Goal: Navigation & Orientation: Find specific page/section

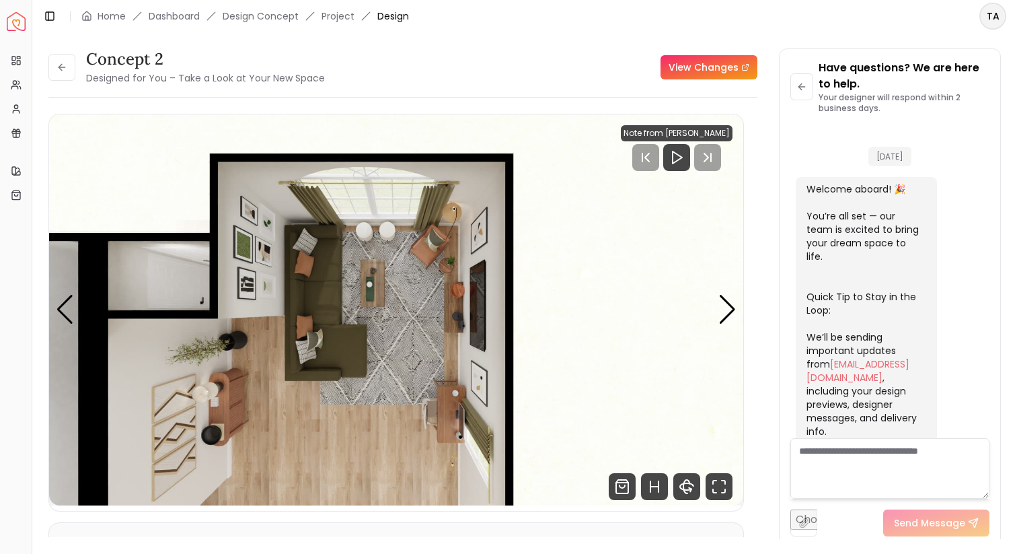
scroll to position [1861, 0]
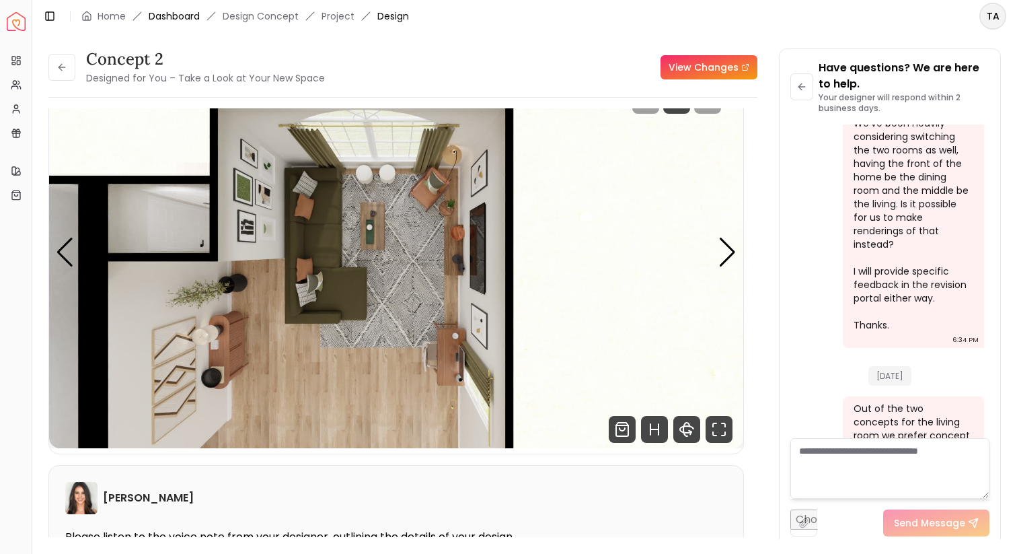
click at [186, 15] on link "Dashboard" at bounding box center [174, 15] width 51 height 13
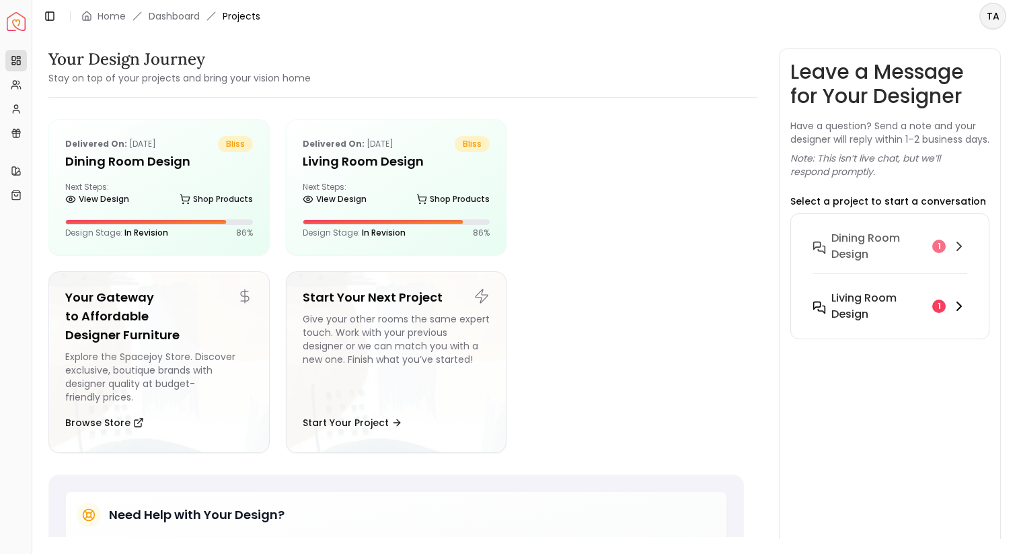
click at [858, 307] on h6 "Living Room design" at bounding box center [879, 306] width 96 height 32
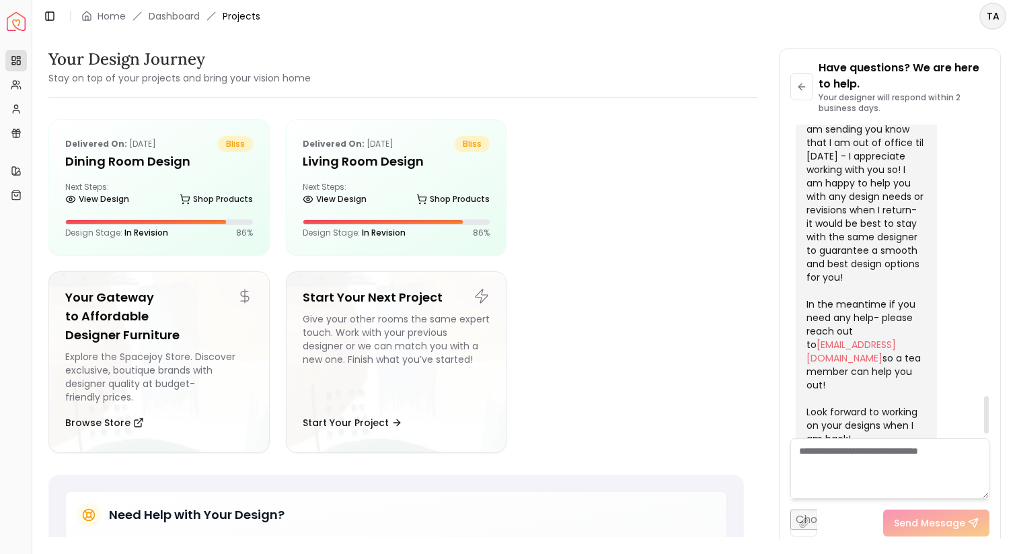
scroll to position [2280, 0]
click at [868, 460] on textarea at bounding box center [889, 468] width 199 height 61
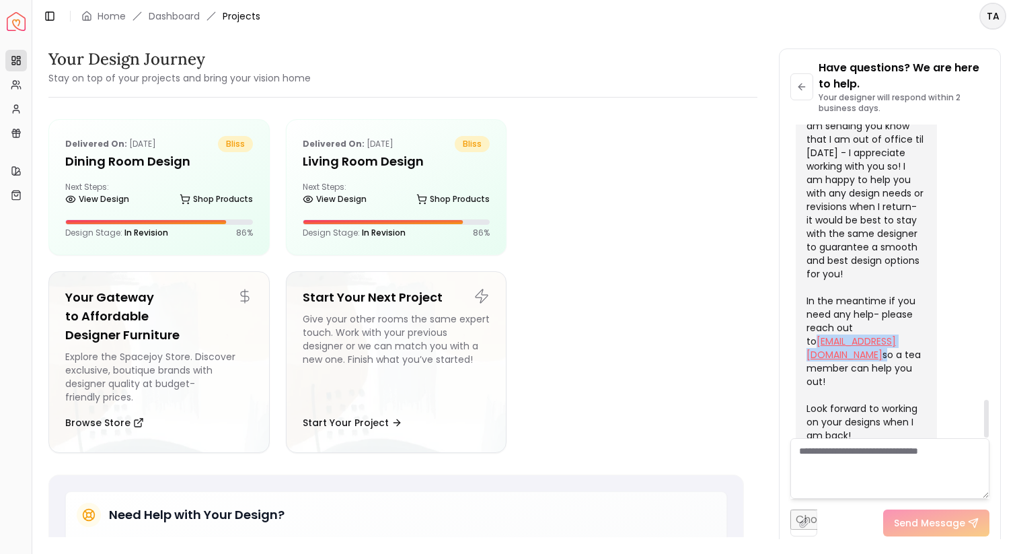
drag, startPoint x: 907, startPoint y: 303, endPoint x: 809, endPoint y: 299, distance: 99.0
click at [809, 299] on div "Hello- happy designing! I am sending you know that I am out of office til [DATE…" at bounding box center [865, 287] width 117 height 363
copy div "[EMAIL_ADDRESS][DOMAIN_NAME]"
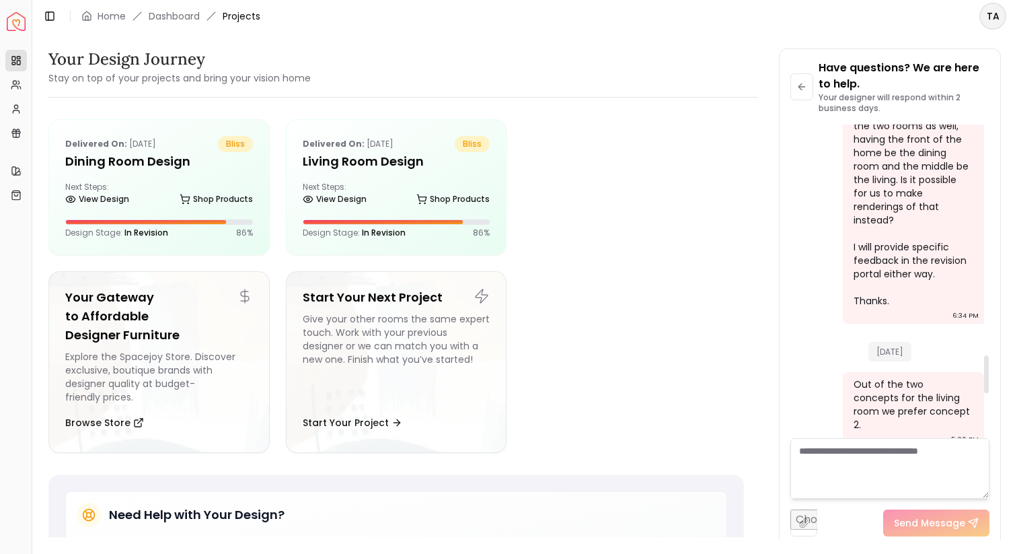
scroll to position [1982, 0]
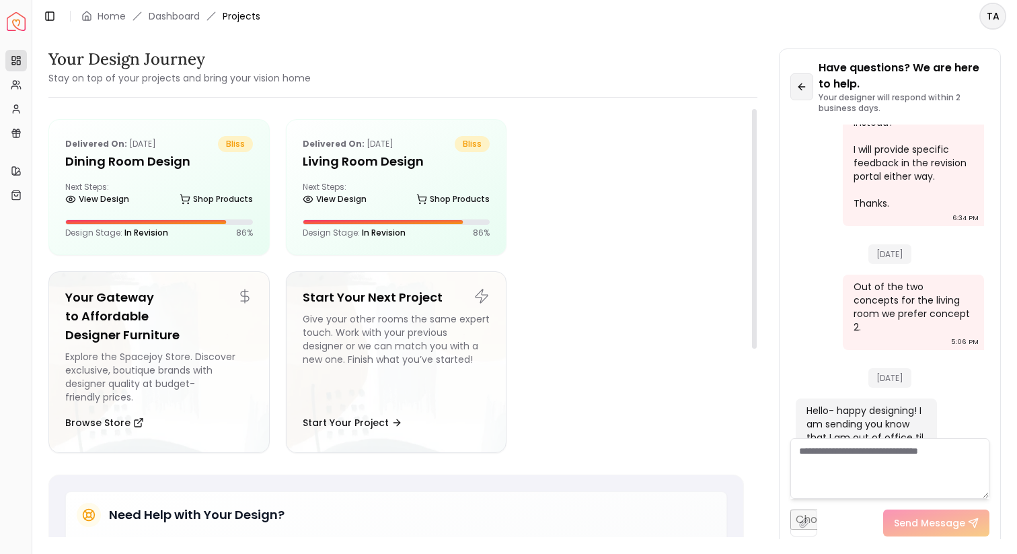
click at [798, 85] on icon at bounding box center [801, 86] width 11 height 11
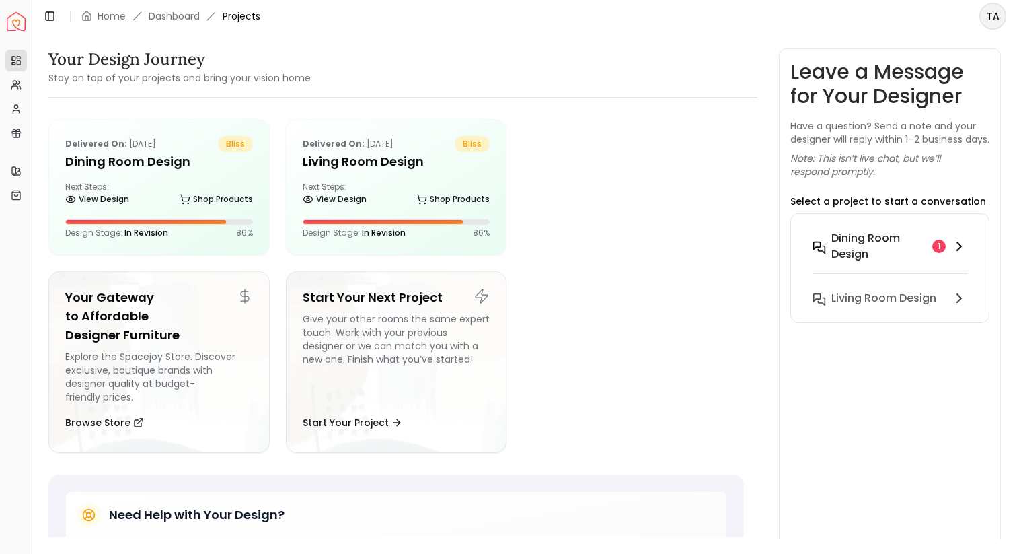
click at [860, 258] on h6 "Dining Room design" at bounding box center [879, 246] width 96 height 32
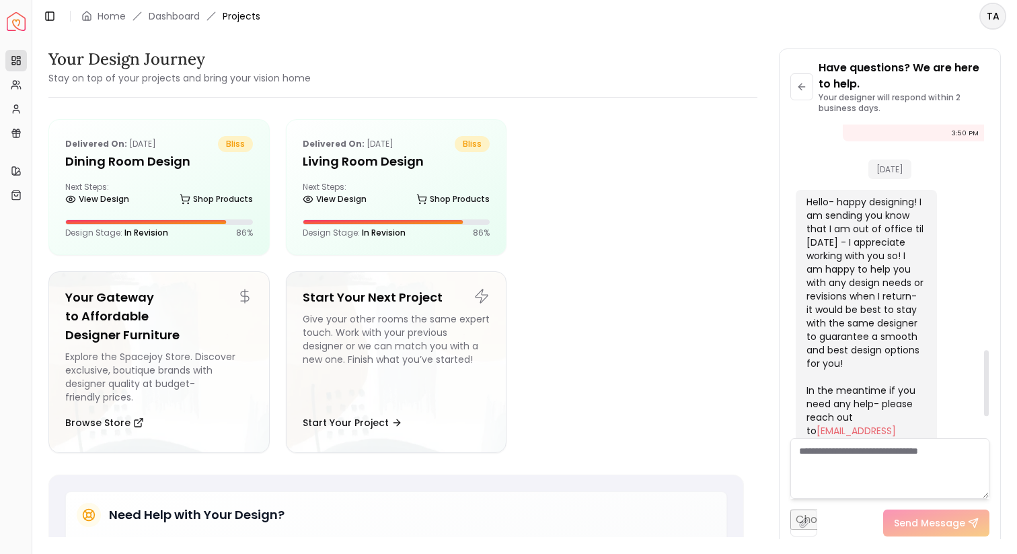
scroll to position [1174, 0]
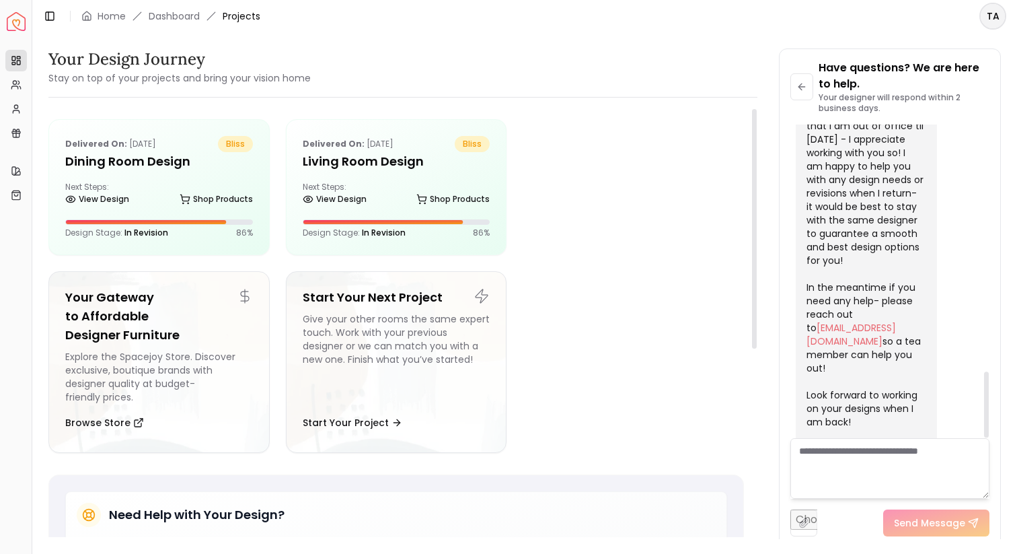
click at [673, 248] on div at bounding box center [633, 187] width 221 height 136
click at [328, 161] on h5 "Living Room design" at bounding box center [397, 161] width 188 height 19
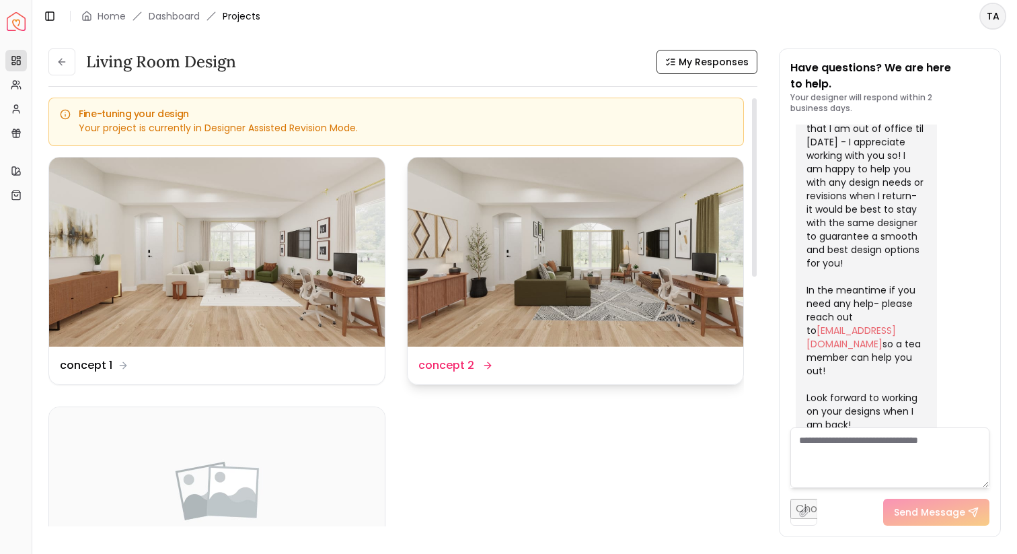
click at [476, 319] on img at bounding box center [576, 251] width 336 height 189
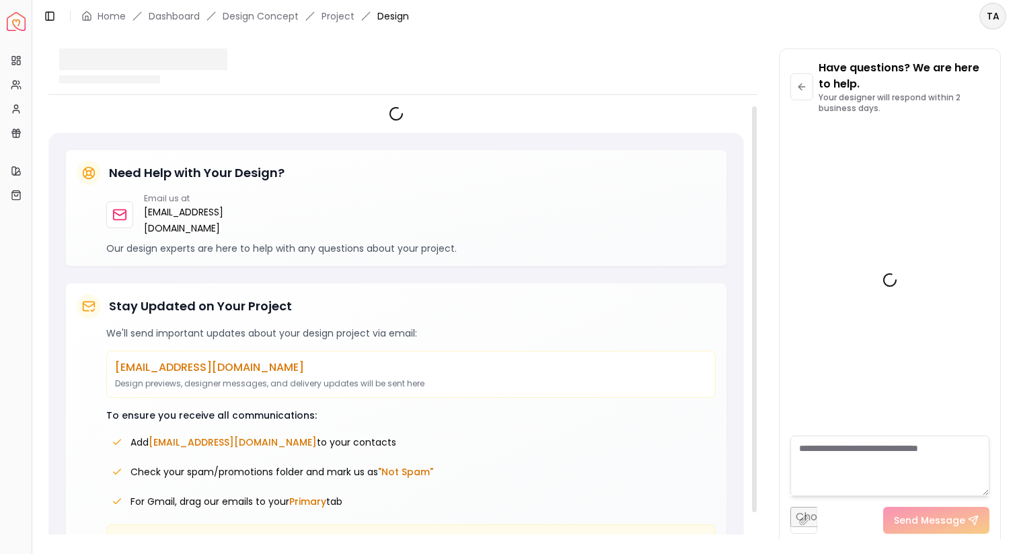
scroll to position [2280, 0]
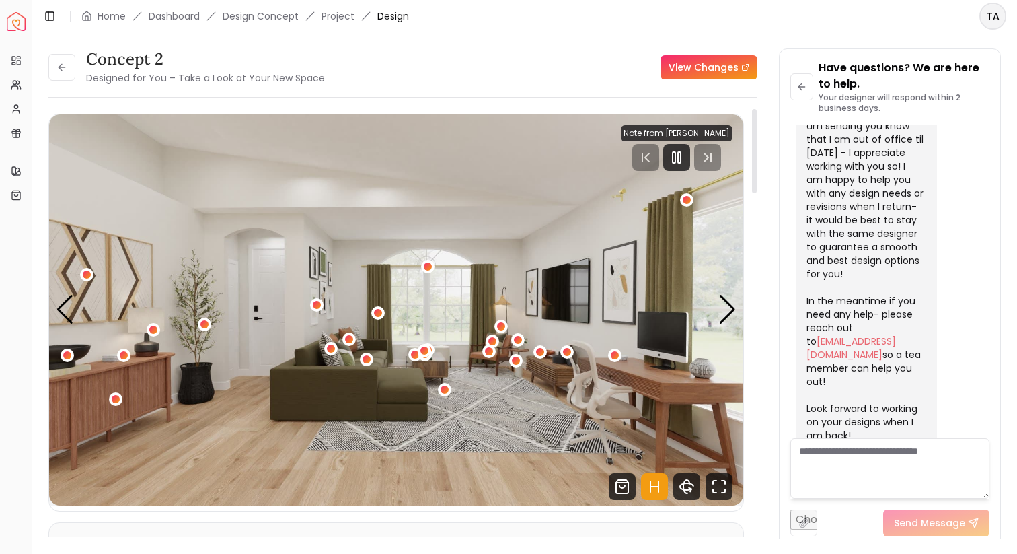
click at [666, 482] on icon "Hotspots Toggle" at bounding box center [654, 486] width 27 height 27
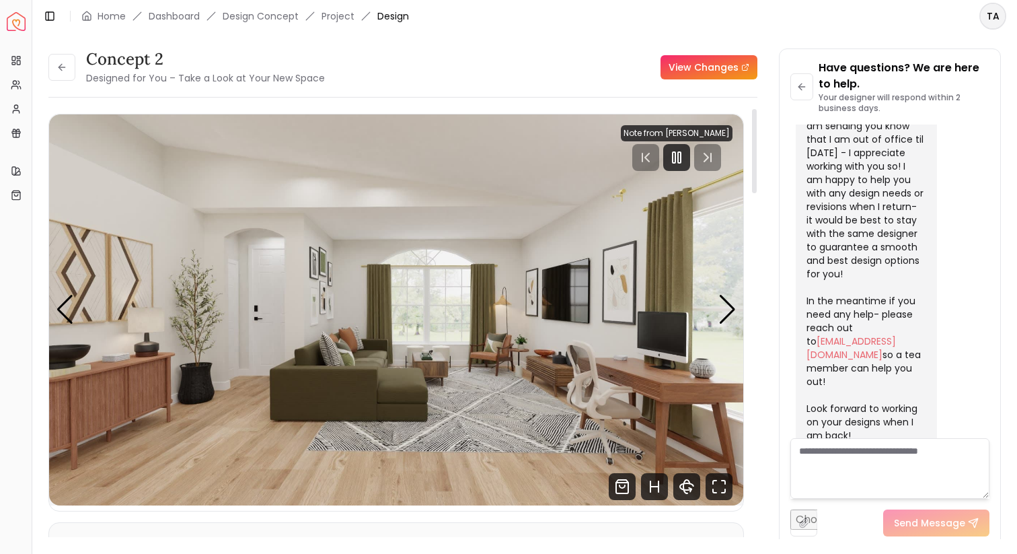
click at [678, 178] on img "1 / 4" at bounding box center [396, 309] width 694 height 391
click at [678, 149] on icon "Pause" at bounding box center [677, 157] width 16 height 16
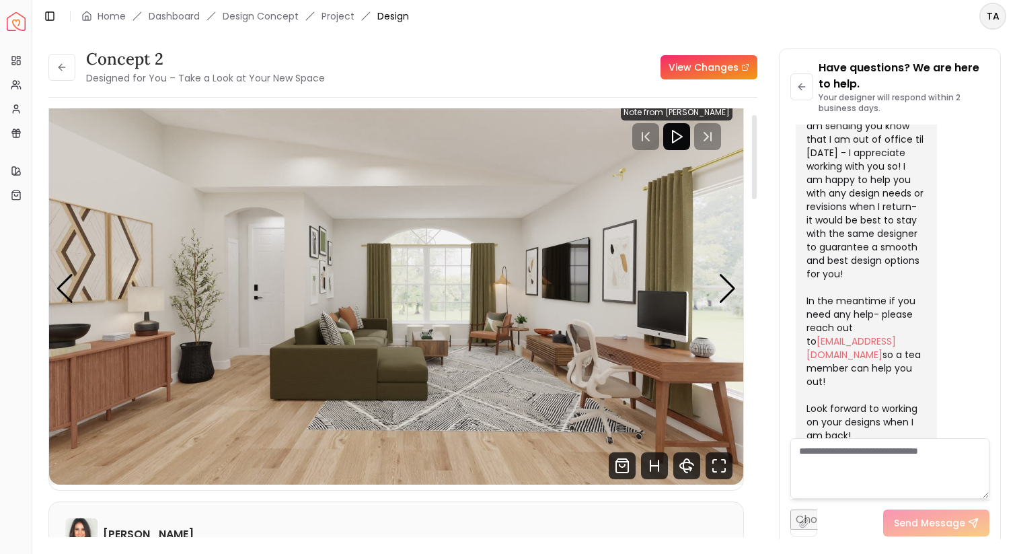
scroll to position [32, 0]
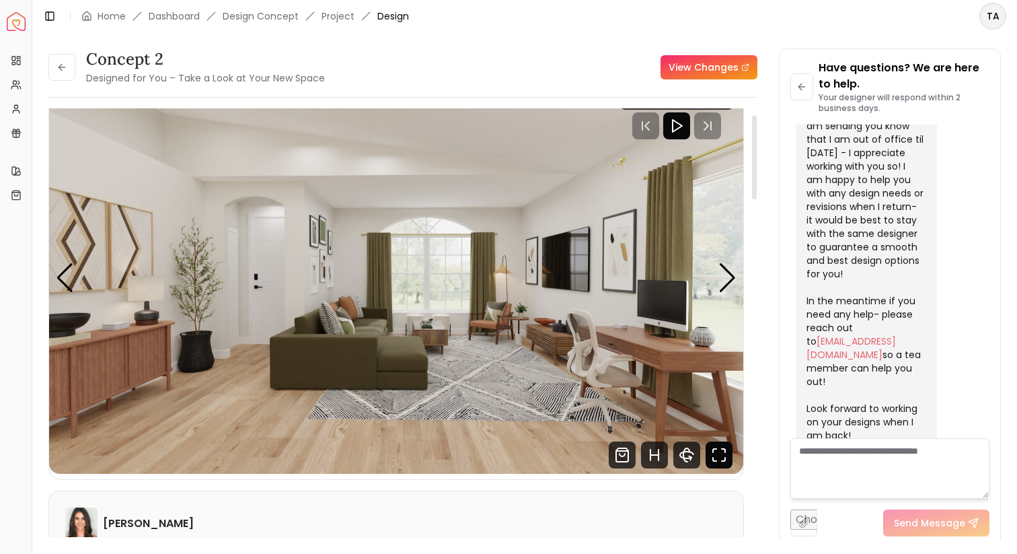
click at [722, 461] on icon "Fullscreen" at bounding box center [719, 454] width 27 height 27
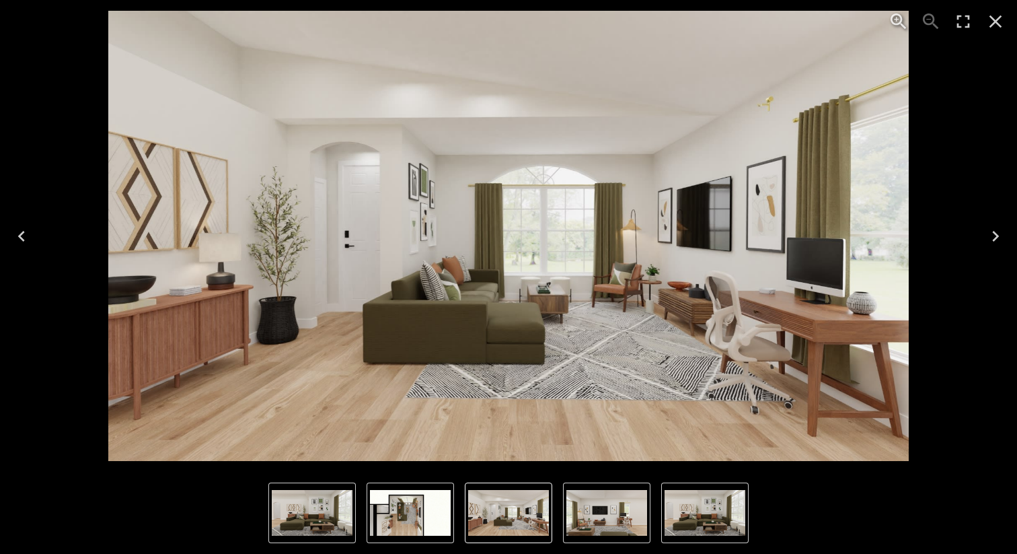
click at [1000, 235] on icon "Next" at bounding box center [996, 236] width 22 height 22
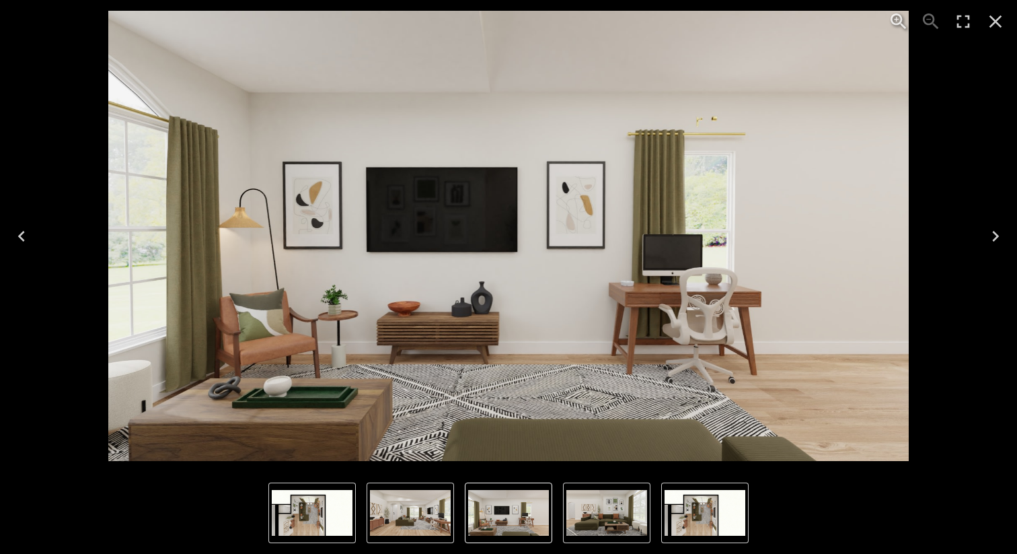
click at [998, 237] on icon "Next" at bounding box center [996, 236] width 22 height 22
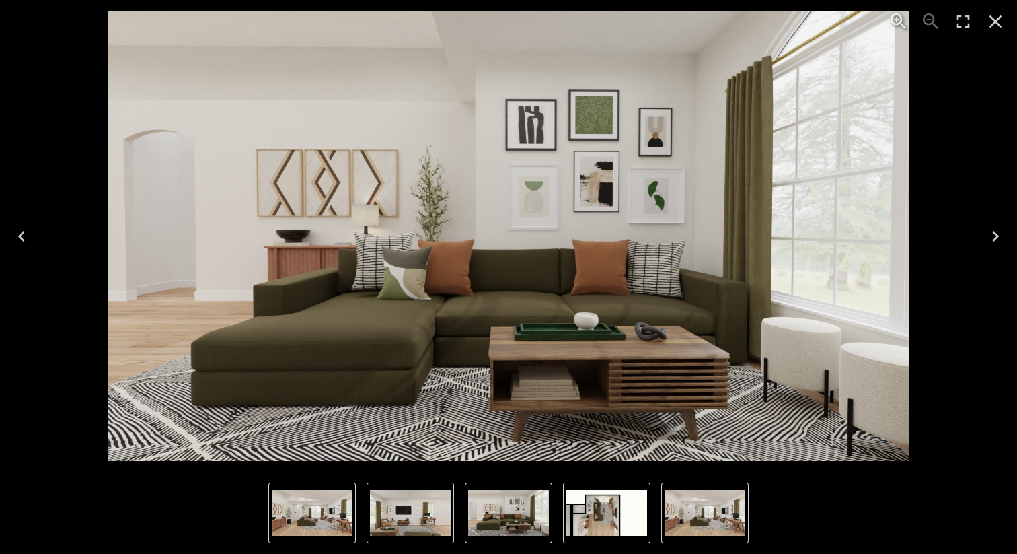
click at [998, 237] on icon "Next" at bounding box center [996, 236] width 22 height 22
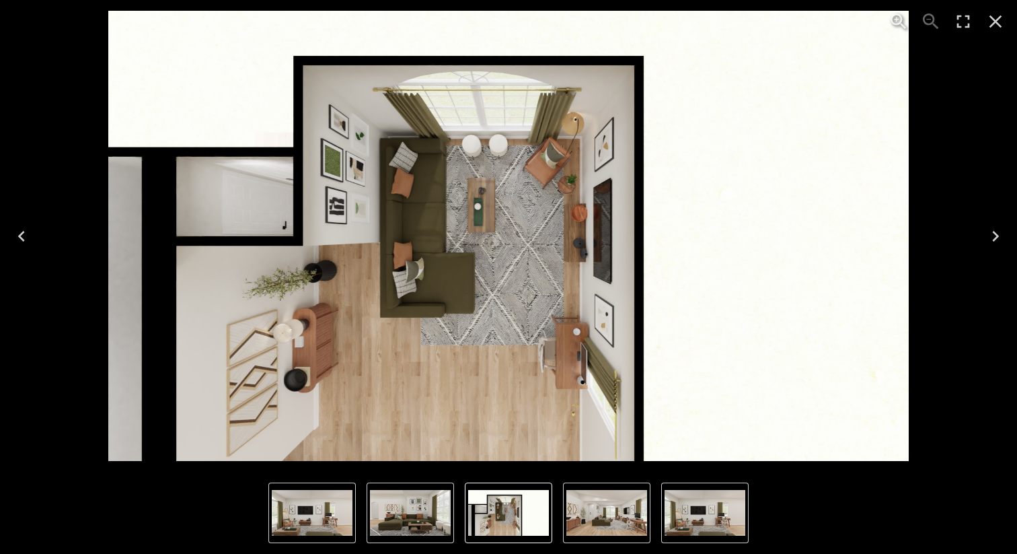
click at [996, 238] on icon "Next" at bounding box center [996, 236] width 22 height 22
